Goal: Find specific page/section: Find specific page/section

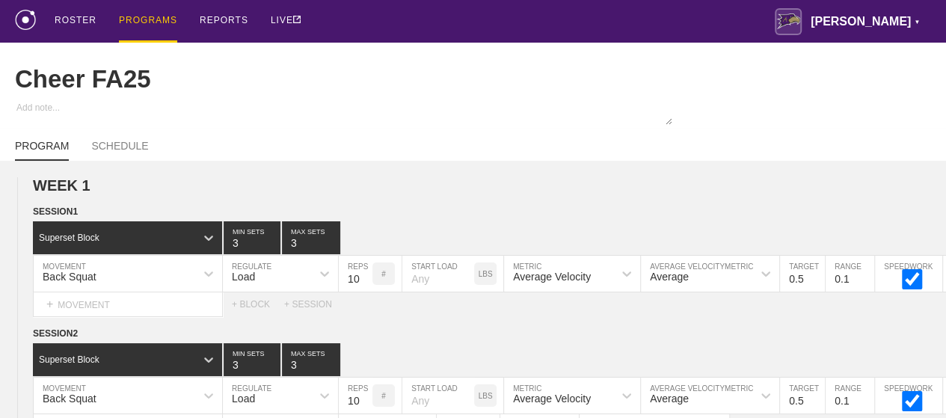
click at [144, 18] on div "PROGRAMS" at bounding box center [148, 21] width 58 height 43
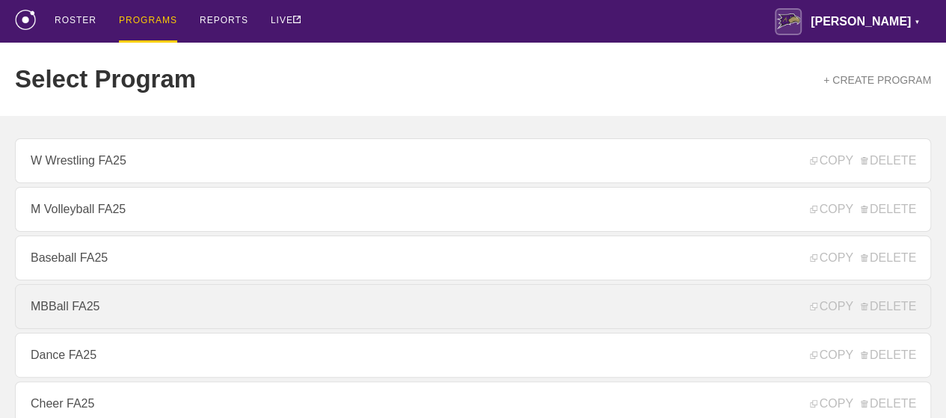
click at [82, 321] on link "MBBall FA25" at bounding box center [473, 306] width 916 height 45
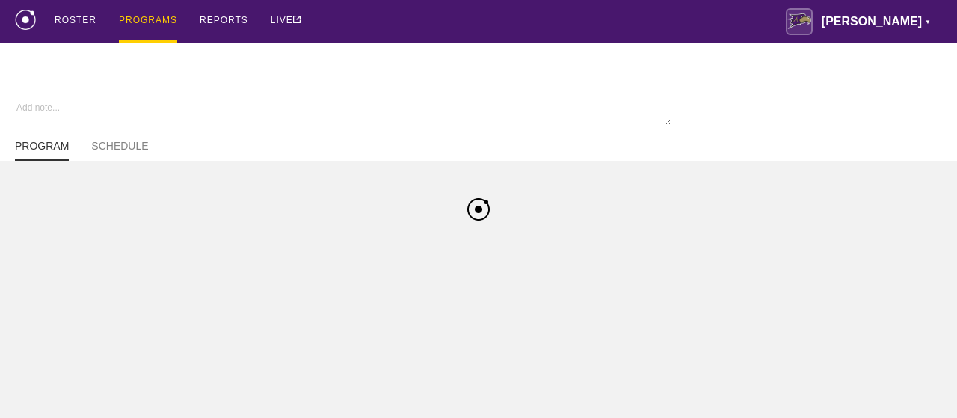
type textarea "x"
type input "MBBall FA25"
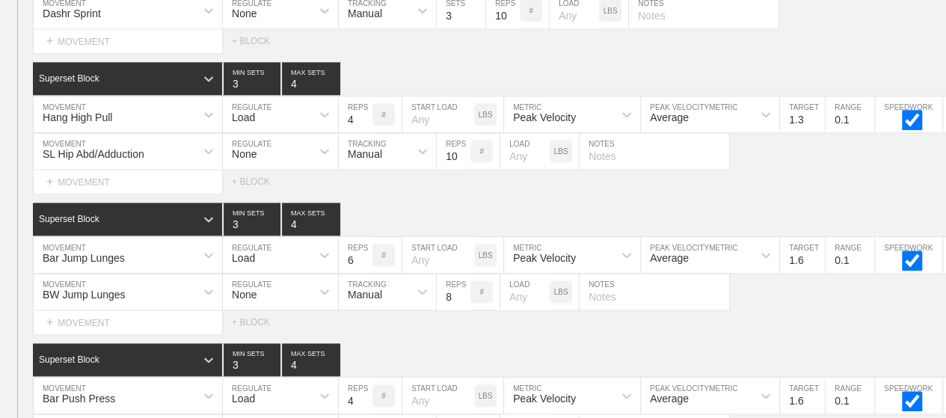
scroll to position [9773, 0]
